Goal: Task Accomplishment & Management: Manage account settings

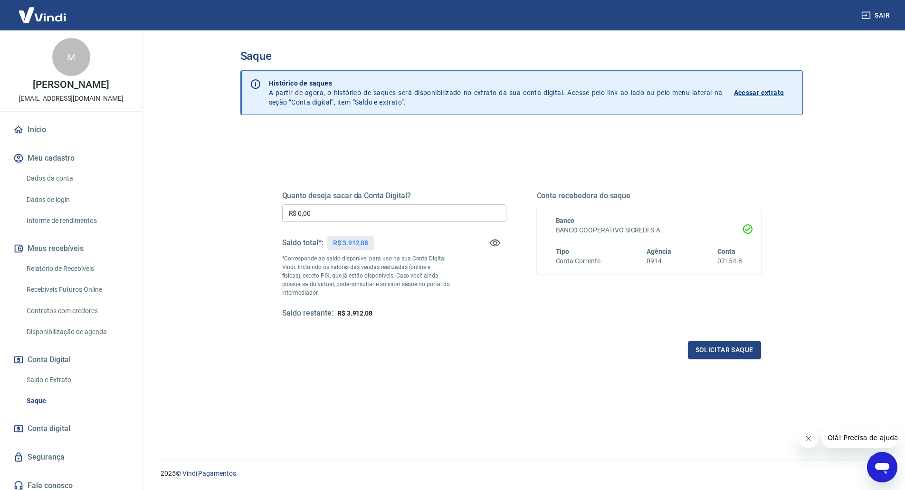
click at [341, 205] on input "R$ 0,00" at bounding box center [394, 213] width 224 height 18
type input "R$ 3.000,00"
click at [714, 347] on button "Solicitar saque" at bounding box center [724, 350] width 73 height 18
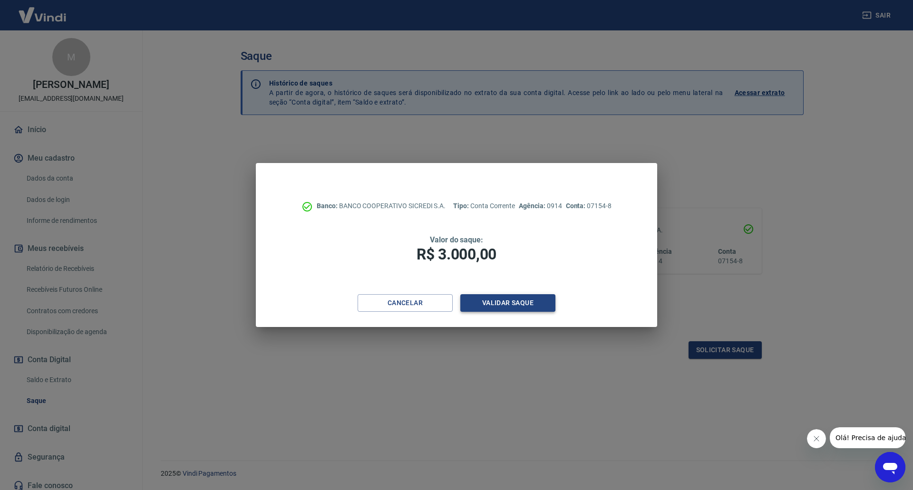
click at [504, 302] on button "Validar saque" at bounding box center [507, 303] width 95 height 18
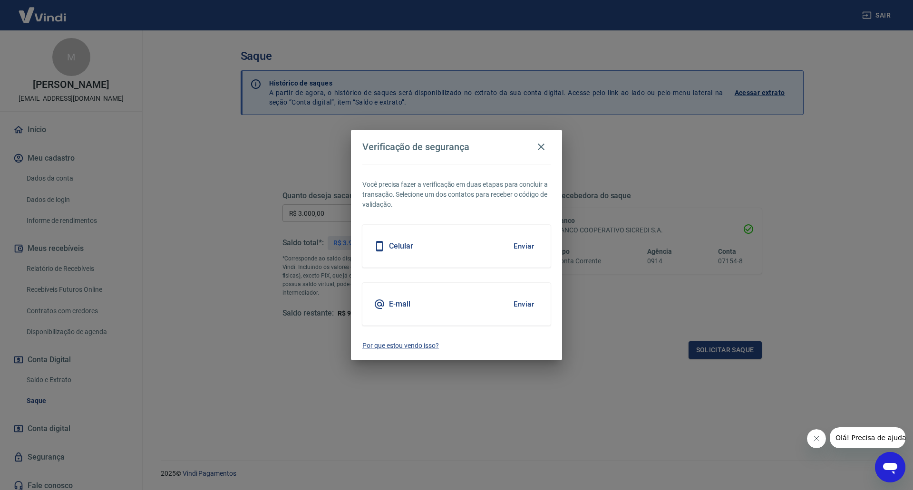
click at [478, 304] on div "E-mail Enviar" at bounding box center [456, 304] width 188 height 43
click at [517, 306] on button "Enviar" at bounding box center [523, 304] width 31 height 20
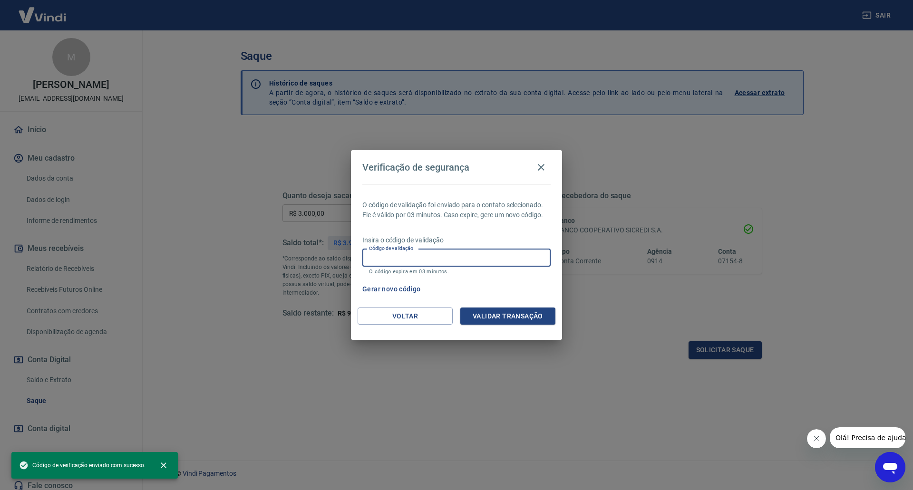
click at [390, 264] on input "Código de validação" at bounding box center [456, 258] width 188 height 18
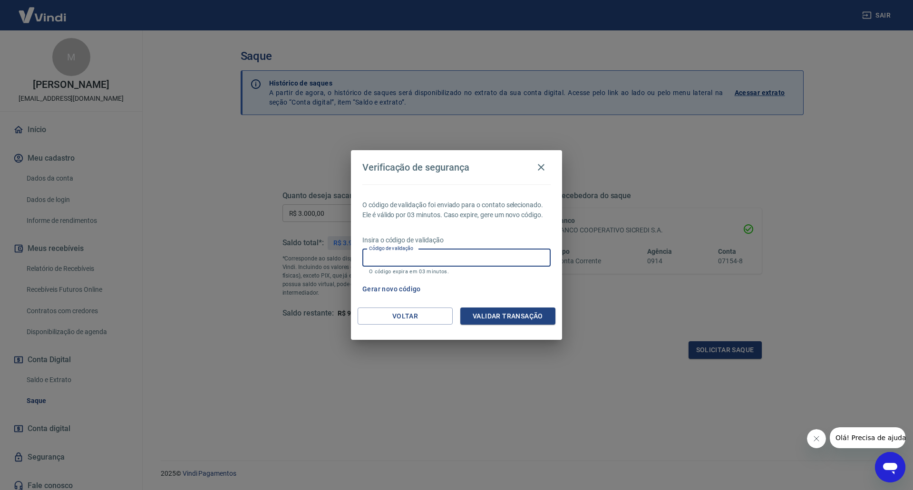
paste input "158302"
type input "158302"
click at [490, 312] on button "Validar transação" at bounding box center [507, 317] width 95 height 18
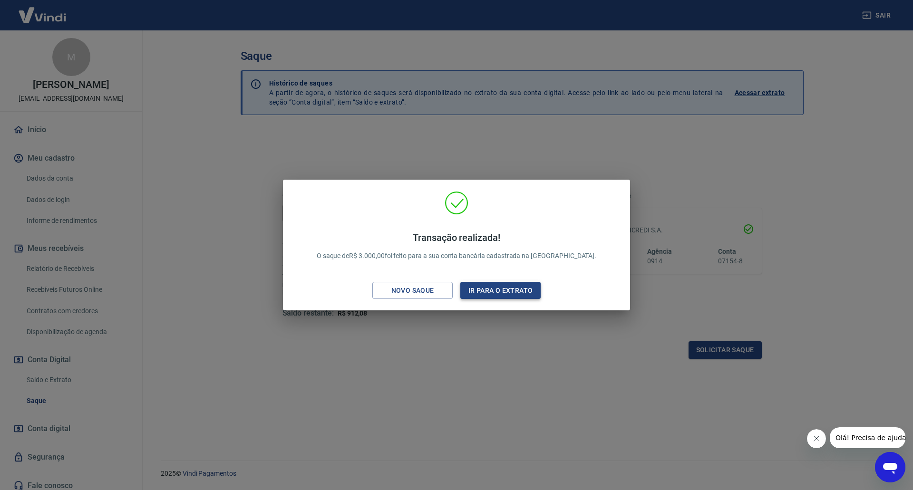
click at [500, 289] on button "Ir para o extrato" at bounding box center [500, 291] width 80 height 18
